Goal: Task Accomplishment & Management: Manage account settings

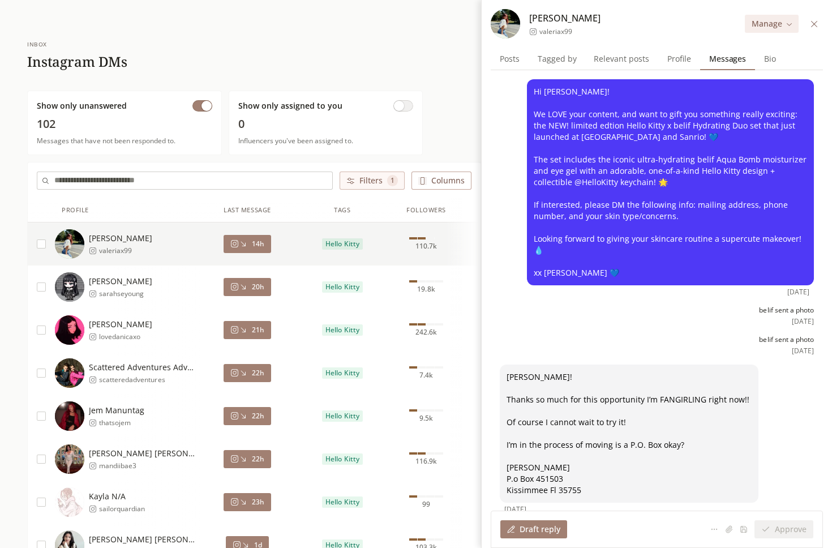
scroll to position [214, 0]
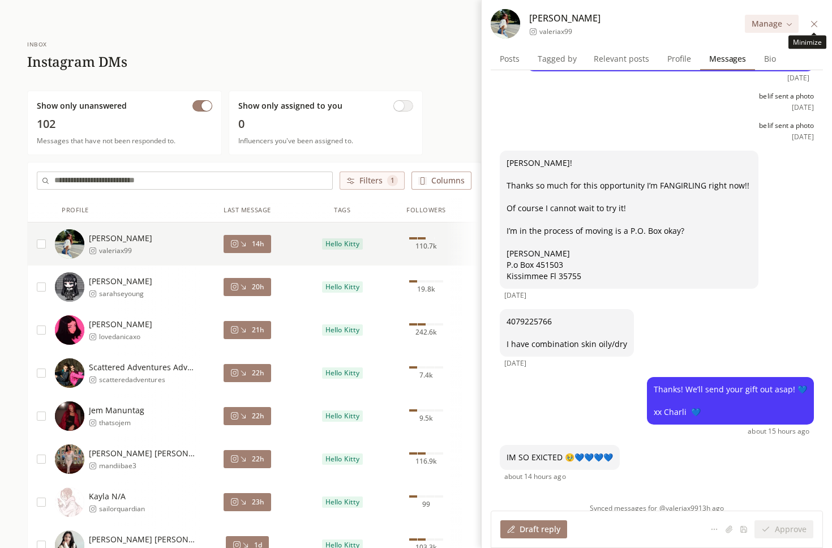
click at [812, 22] on icon at bounding box center [814, 23] width 6 height 6
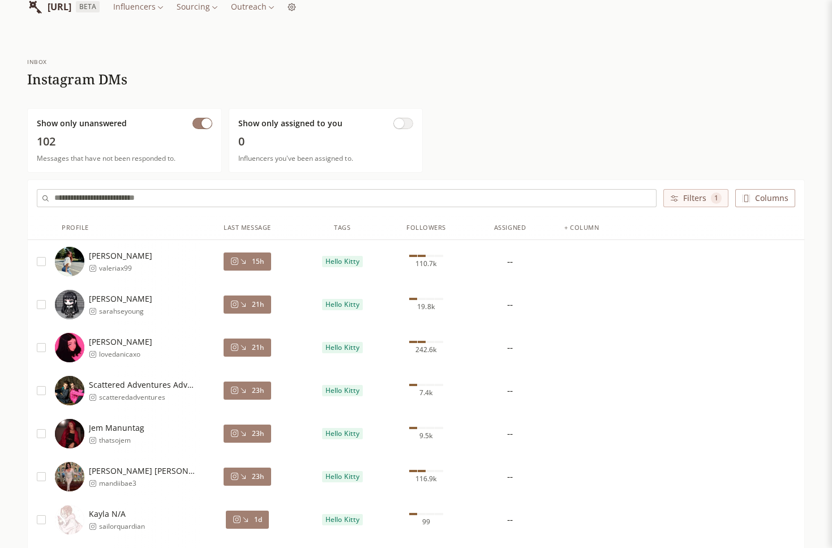
scroll to position [20, 0]
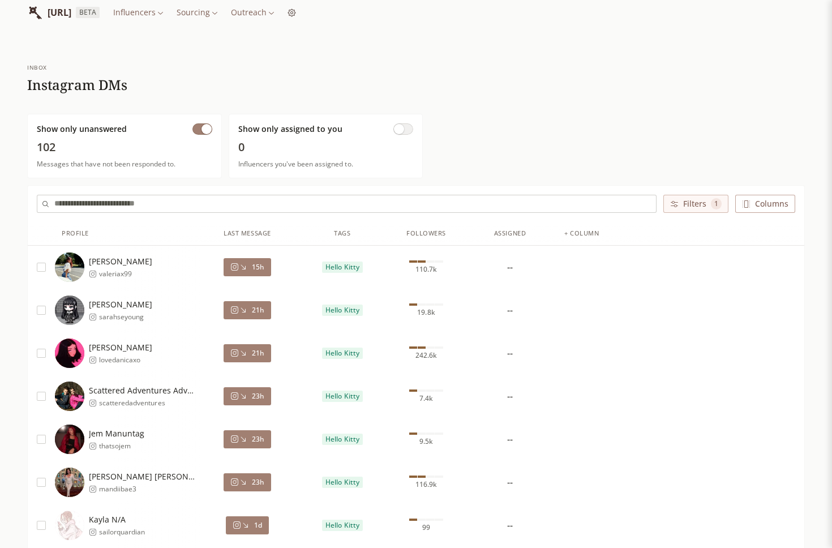
click at [704, 202] on button "Filters 1" at bounding box center [696, 204] width 65 height 18
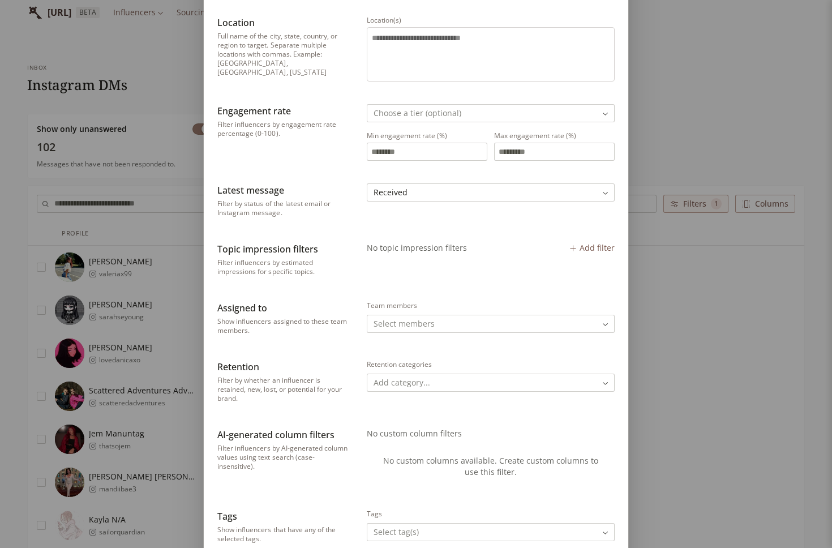
scroll to position [251, 0]
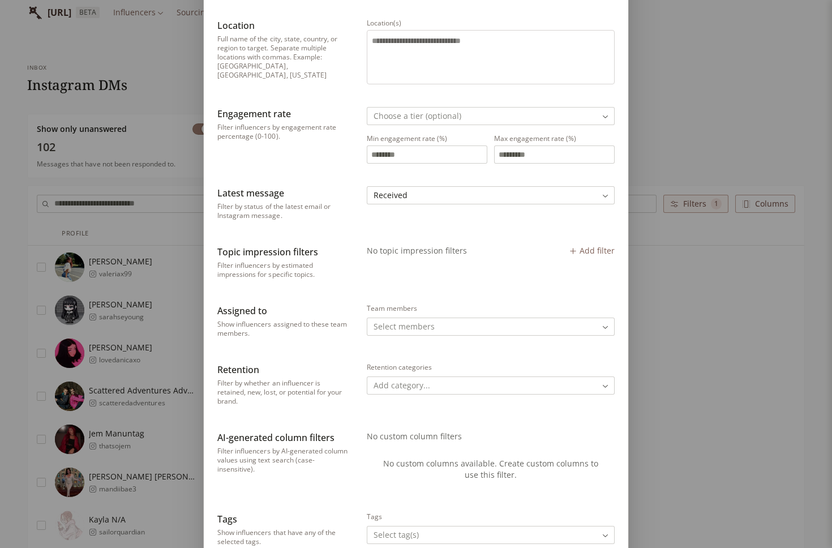
click at [173, 174] on div "Filter Filter Influencers Followers Filter influencers by follower count on the…" at bounding box center [416, 224] width 832 height 950
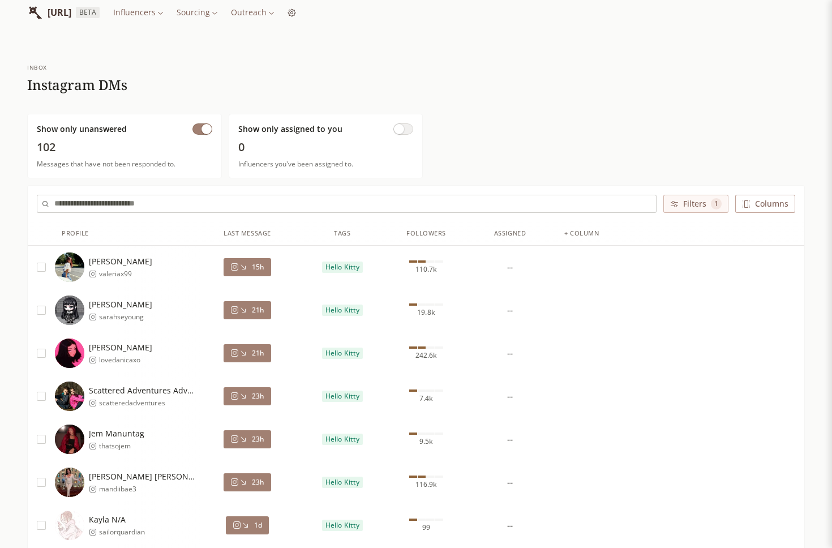
scroll to position [0, 0]
click at [193, 129] on button "button" at bounding box center [203, 128] width 20 height 11
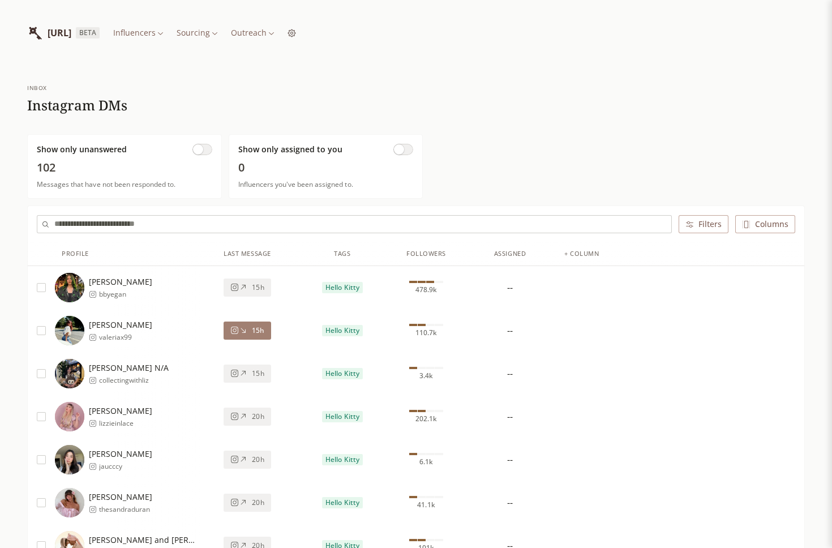
click at [198, 150] on span "button" at bounding box center [198, 149] width 10 height 10
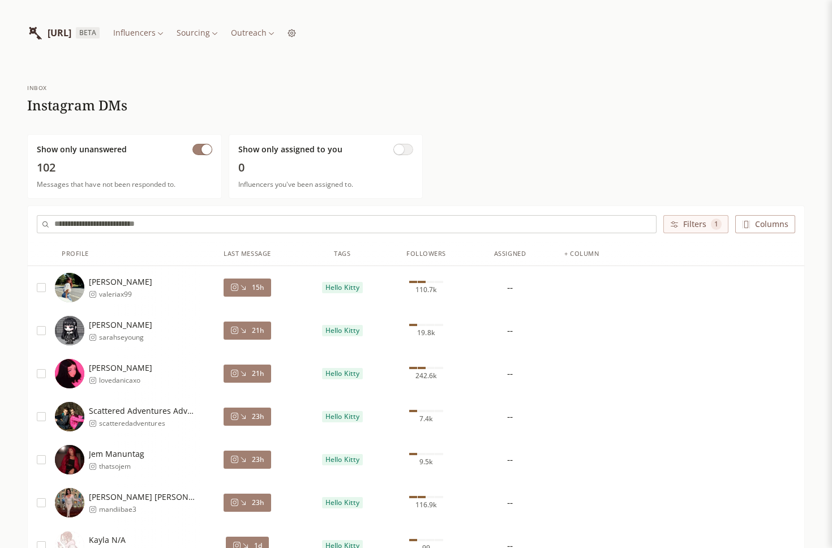
click at [693, 229] on button "Filters 1" at bounding box center [696, 224] width 65 height 18
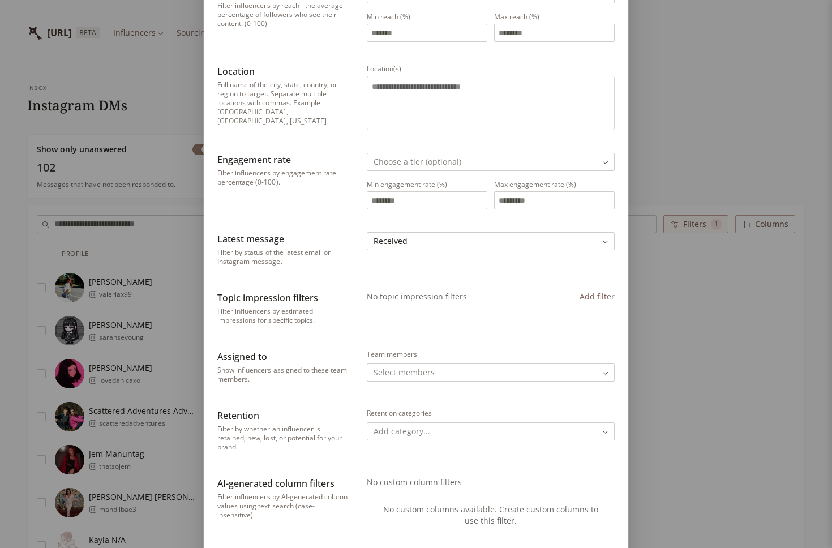
scroll to position [224, 0]
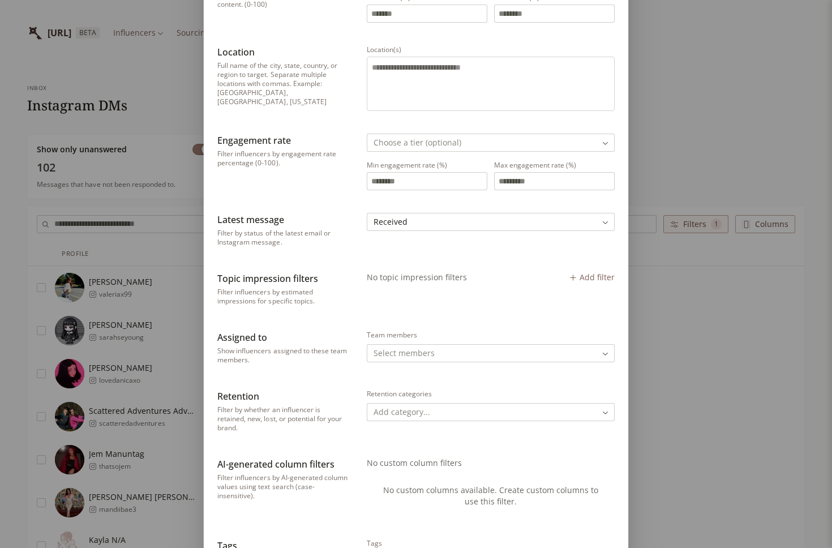
click at [126, 129] on div "Filter Filter Influencers Followers Filter influencers by follower count on the…" at bounding box center [416, 251] width 832 height 950
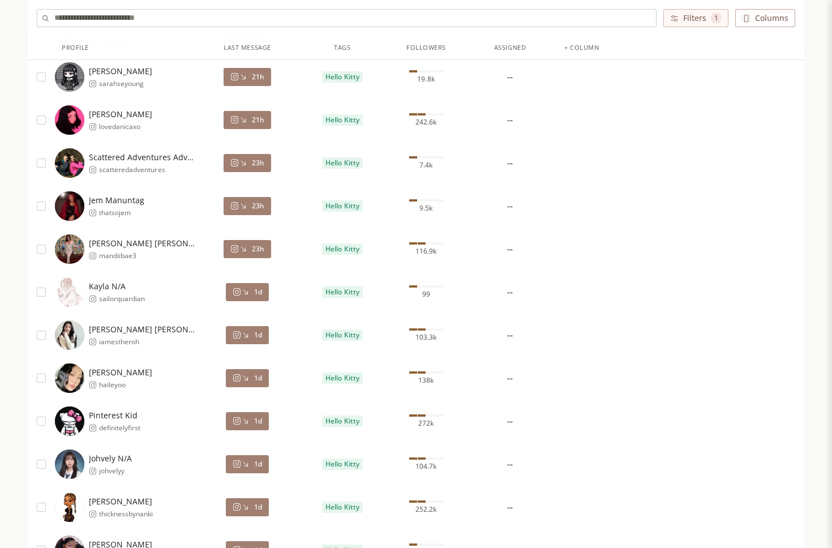
scroll to position [414, 0]
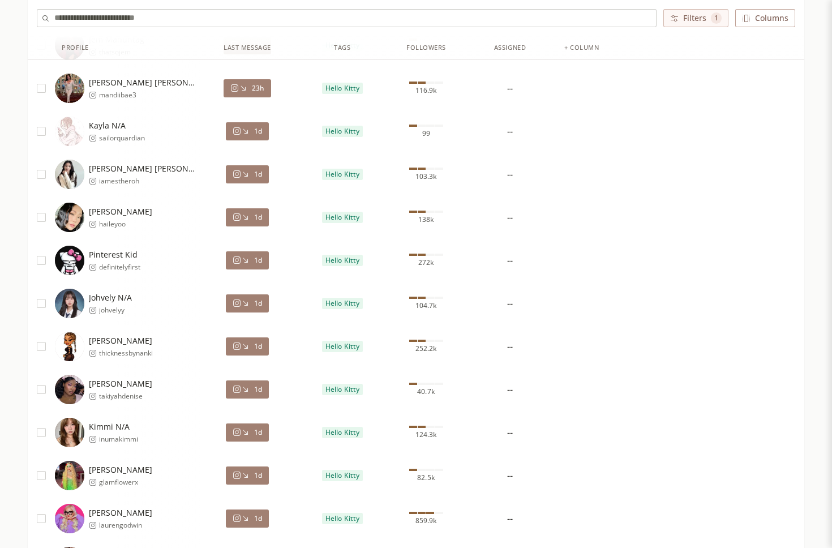
click at [343, 260] on span "Hello Kitty" at bounding box center [342, 260] width 33 height 9
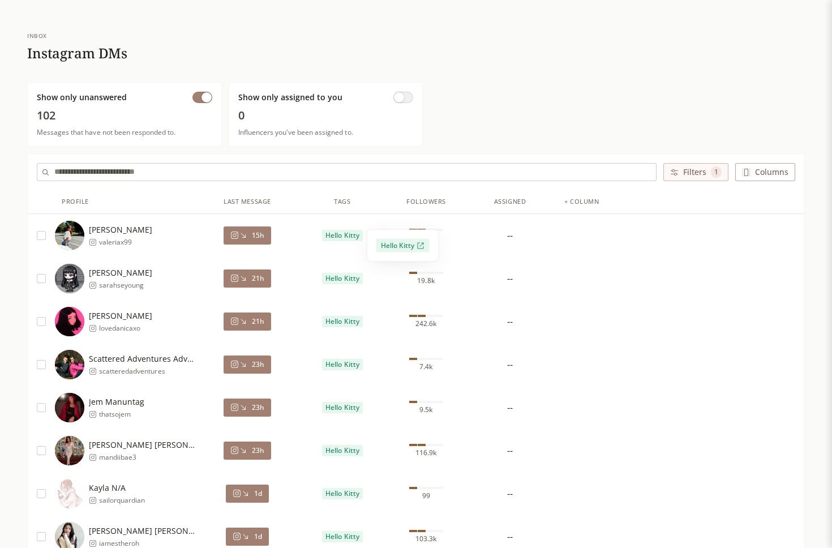
click at [391, 244] on button "Hello Kitty" at bounding box center [403, 246] width 53 height 14
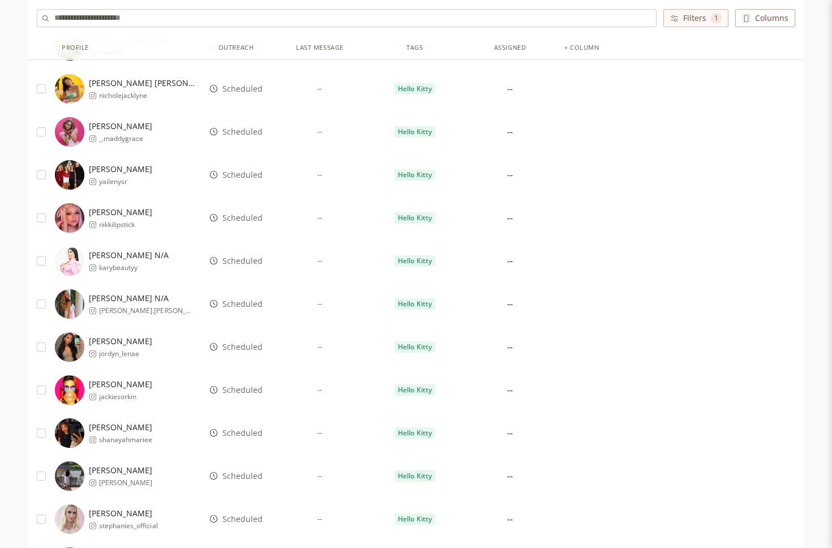
scroll to position [414, 0]
click at [247, 220] on span "Scheduled" at bounding box center [243, 217] width 40 height 11
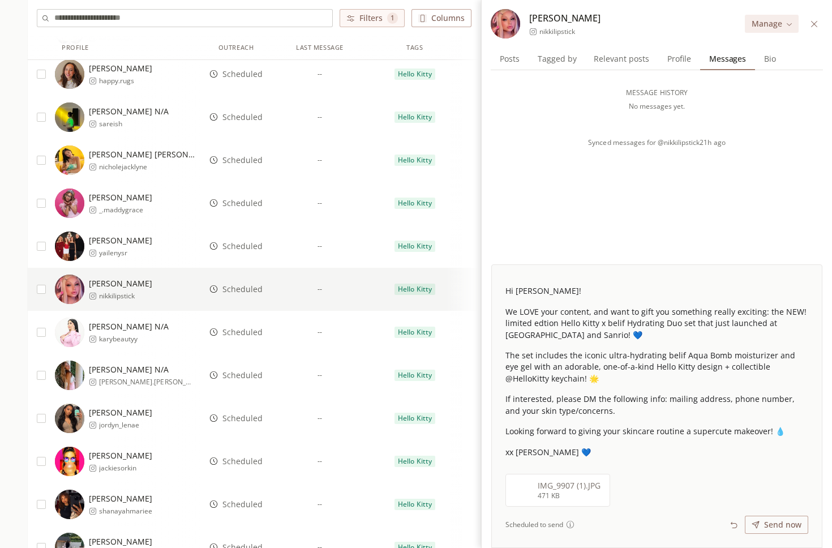
scroll to position [147, 0]
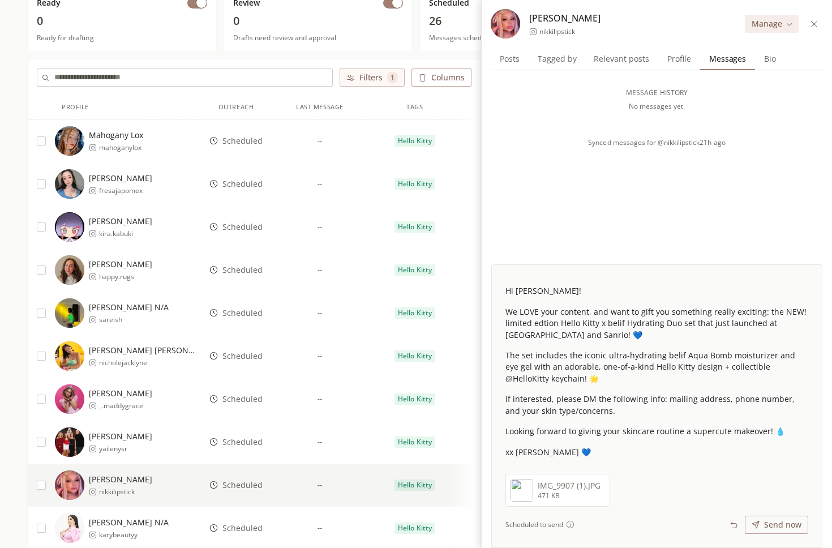
click at [815, 21] on icon at bounding box center [814, 24] width 8 height 8
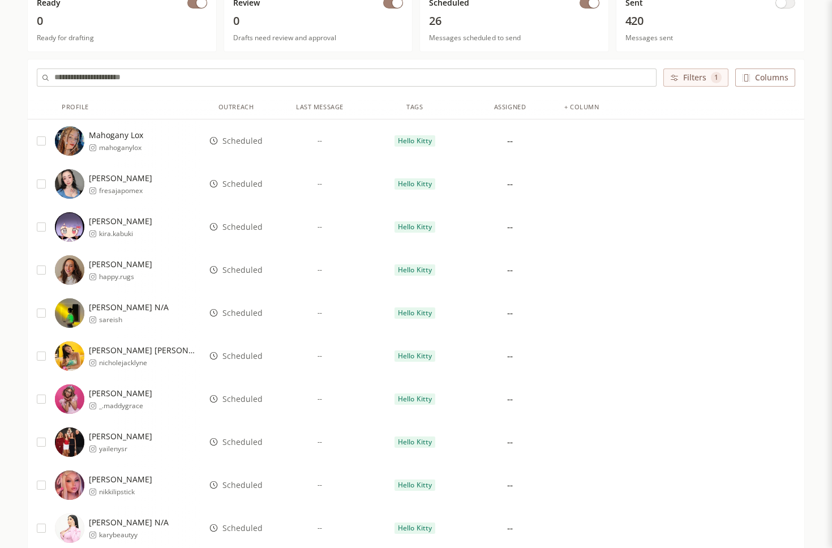
scroll to position [0, 0]
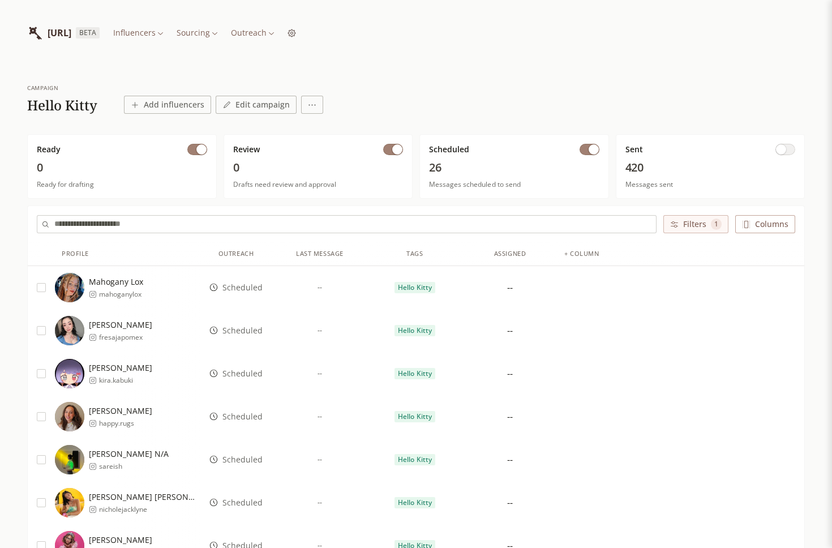
click at [675, 230] on button "Filters 1" at bounding box center [696, 224] width 65 height 18
click at [672, 246] on div "Filter Filter Influencers Followers Filter influencers by follower count on the…" at bounding box center [416, 510] width 832 height 1020
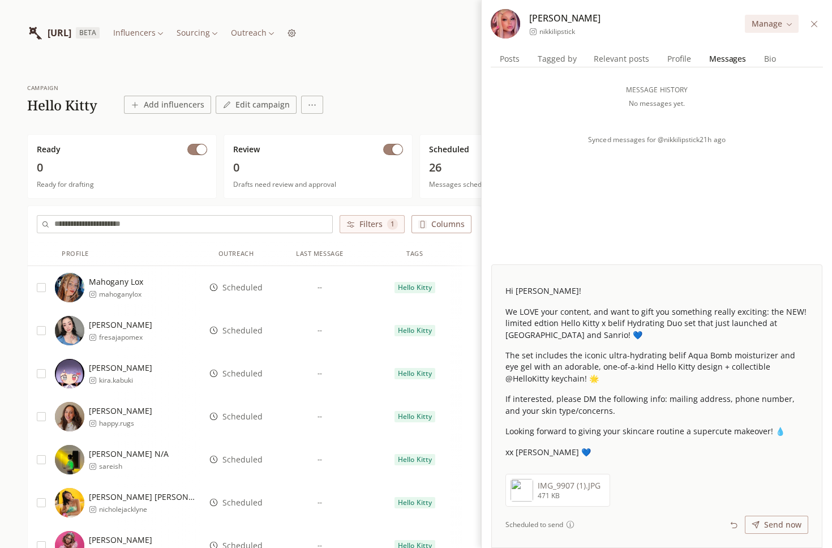
click at [814, 22] on icon at bounding box center [814, 24] width 8 height 8
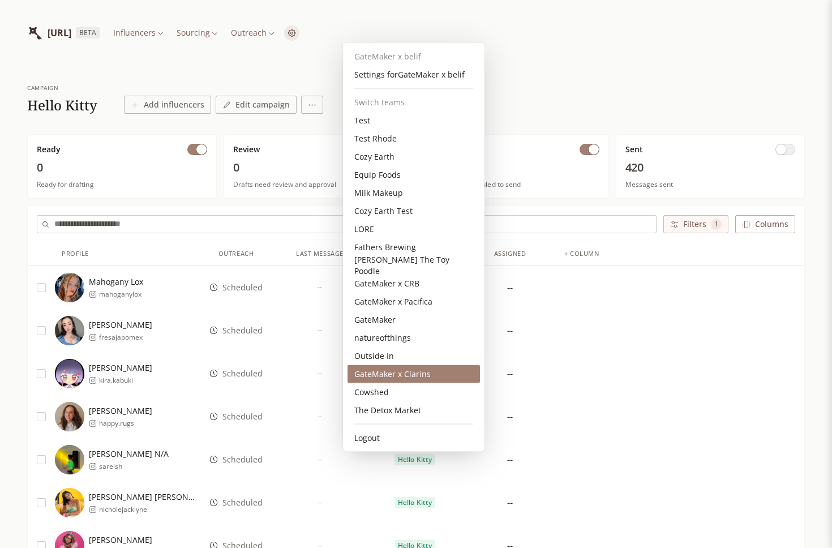
click at [403, 377] on div "GateMaker x Clarins" at bounding box center [414, 374] width 132 height 18
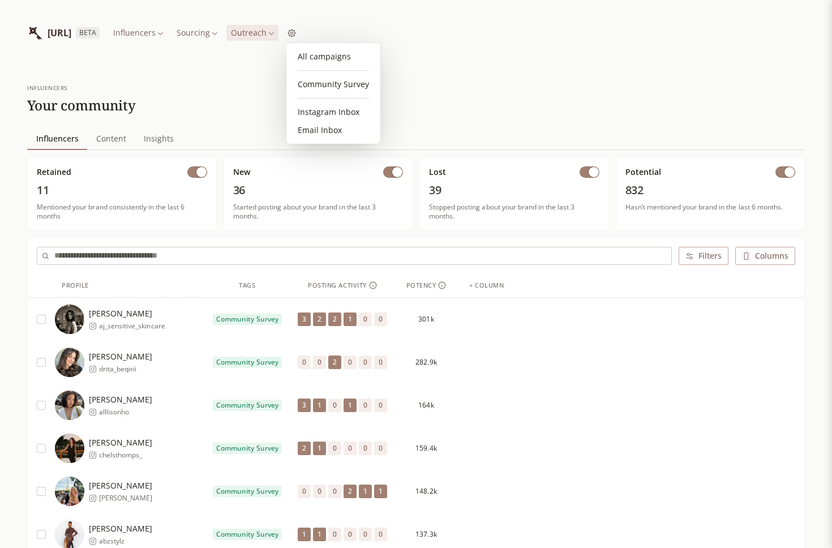
click at [317, 78] on link "Community Survey" at bounding box center [333, 84] width 85 height 18
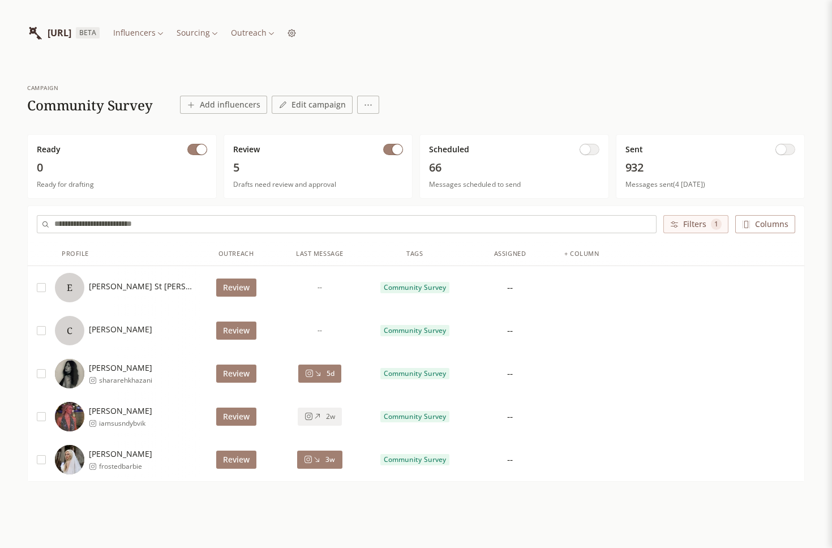
click at [710, 225] on button "Filters 1" at bounding box center [696, 224] width 65 height 18
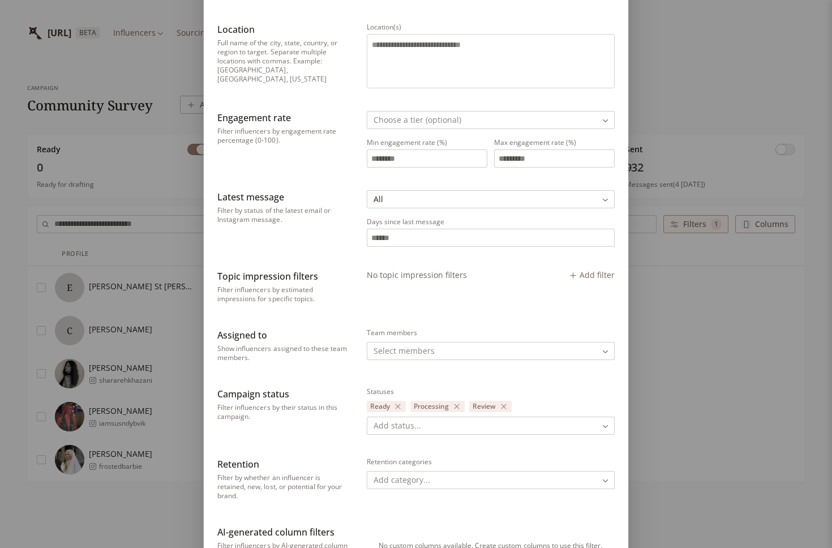
scroll to position [479, 0]
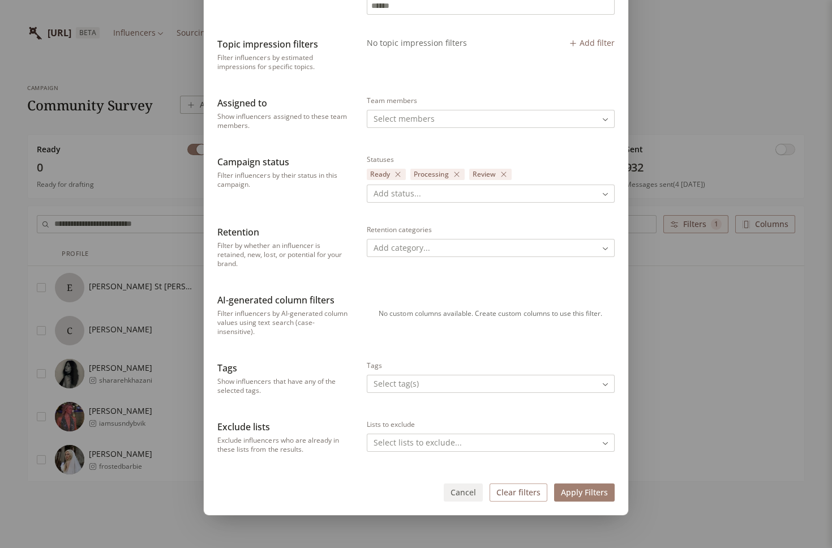
click at [534, 491] on button "Clear filters" at bounding box center [519, 493] width 58 height 18
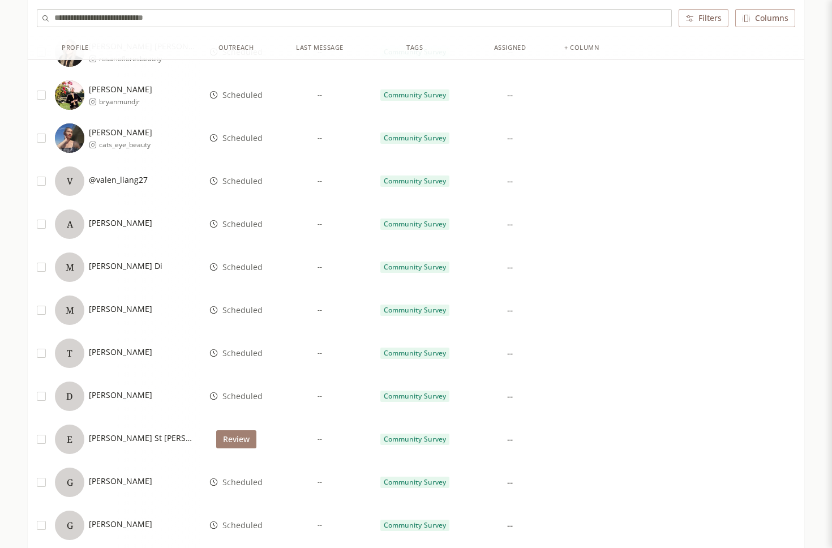
scroll to position [0, 0]
